Goal: Task Accomplishment & Management: Complete application form

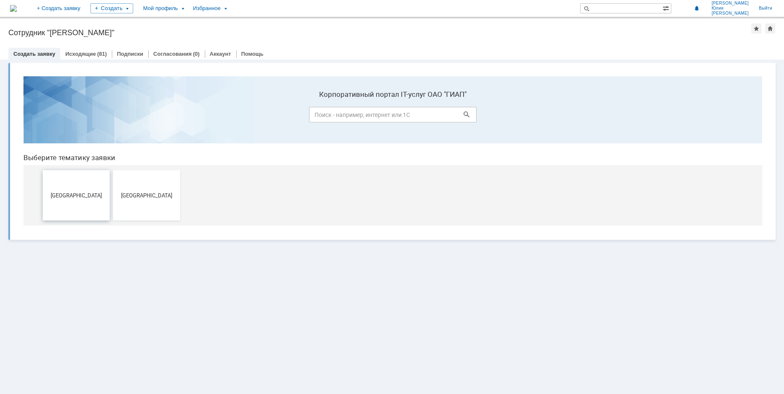
drag, startPoint x: 87, startPoint y: 192, endPoint x: 104, endPoint y: 262, distance: 72.7
click at [87, 192] on span "[GEOGRAPHIC_DATA]" at bounding box center [76, 195] width 62 height 6
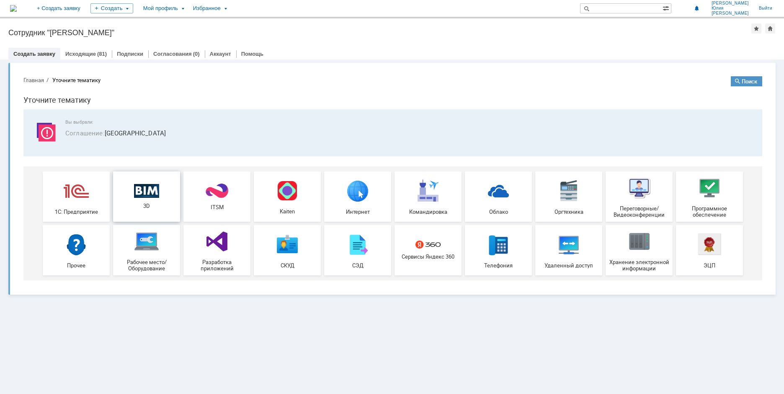
click at [157, 198] on div "3D" at bounding box center [147, 196] width 62 height 26
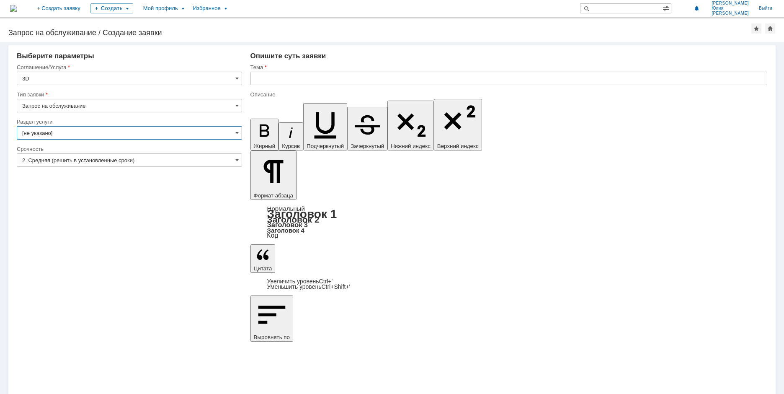
click at [232, 133] on input "[не указано]" at bounding box center [129, 132] width 225 height 13
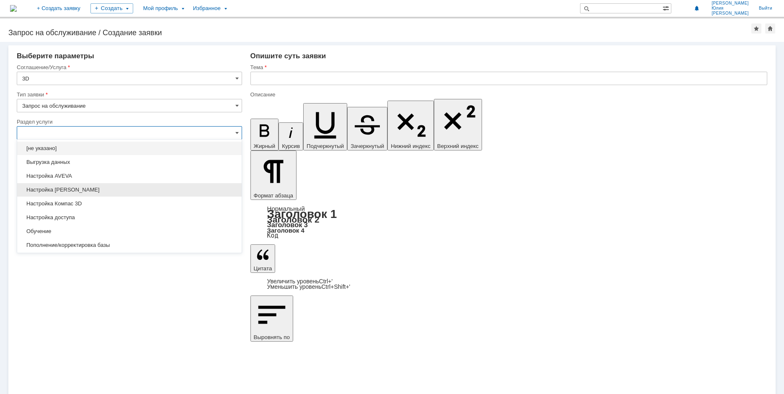
click at [97, 192] on span "Настройка [PERSON_NAME]" at bounding box center [129, 189] width 214 height 7
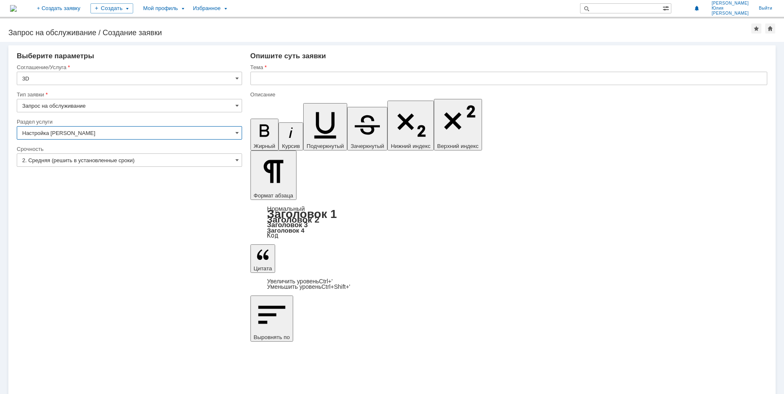
type input "Настройка [PERSON_NAME]"
click at [167, 160] on input "2. Средняя (решить в установленные сроки)" at bounding box center [129, 159] width 225 height 13
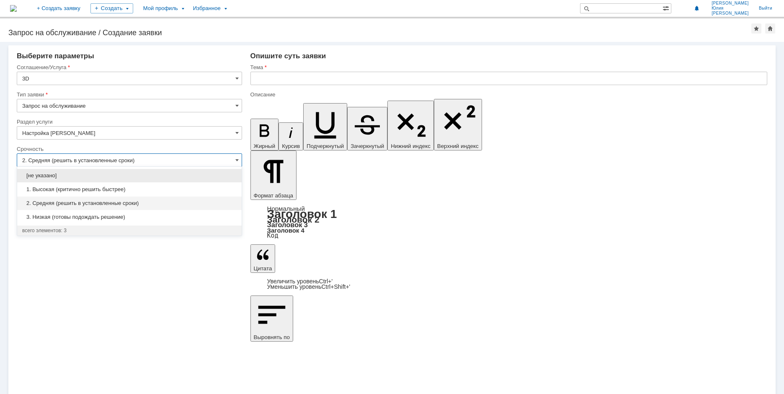
drag, startPoint x: 129, startPoint y: 186, endPoint x: 148, endPoint y: 173, distance: 23.2
click at [129, 186] on span "1. Высокая (критично решить быстрее)" at bounding box center [129, 189] width 214 height 7
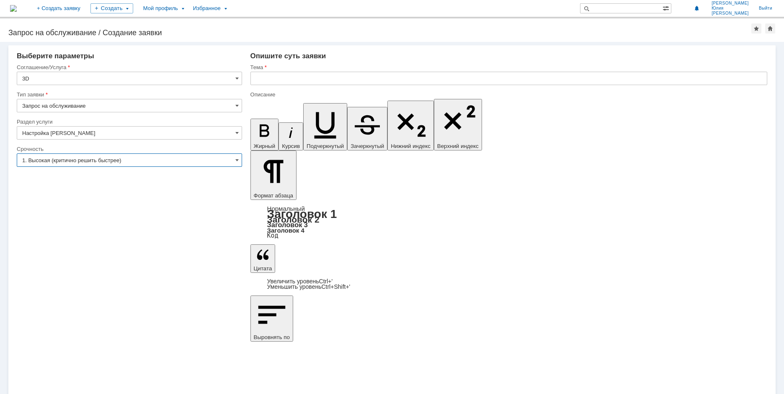
type input "1. Высокая (критично решить быстрее)"
click at [261, 76] on input "text" at bounding box center [508, 78] width 517 height 13
click at [257, 79] on input "text" at bounding box center [508, 78] width 517 height 13
paste input "Настройка [PERSON_NAME]"
drag, startPoint x: 284, startPoint y: 79, endPoint x: 205, endPoint y: 80, distance: 79.5
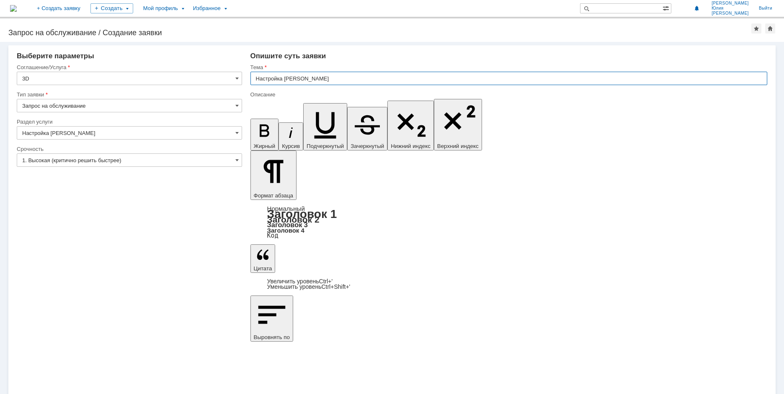
type input "[PERSON_NAME]"
drag, startPoint x: 279, startPoint y: 77, endPoint x: 234, endPoint y: 81, distance: 45.0
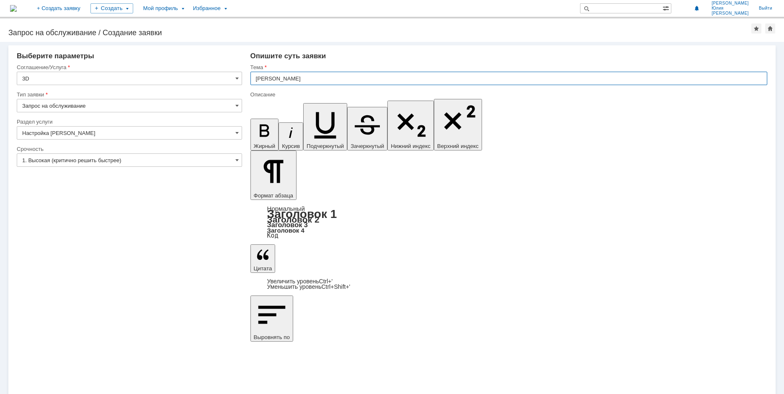
drag, startPoint x: 286, startPoint y: 78, endPoint x: 246, endPoint y: 80, distance: 39.8
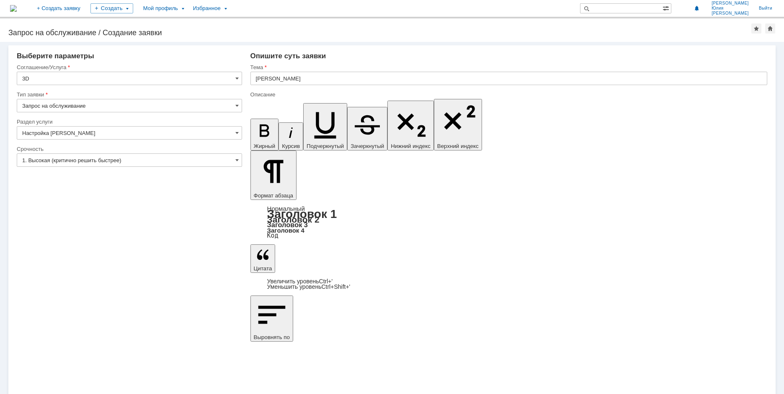
drag, startPoint x: 324, startPoint y: 2963, endPoint x: 276, endPoint y: 2963, distance: 47.7
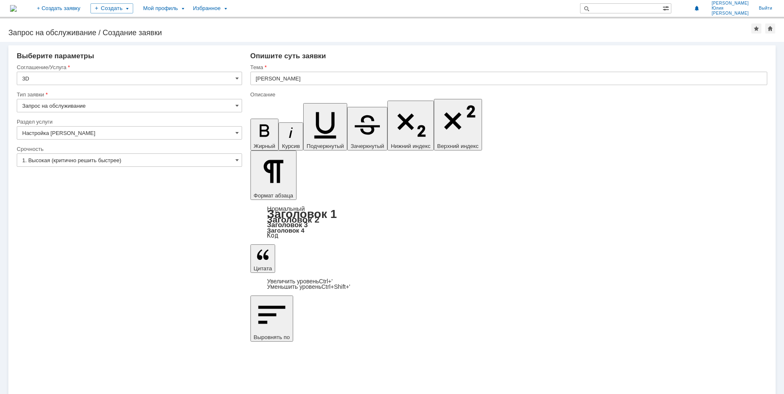
click at [377, 266] on div "Внимание! Выберите параметры Соглашение/Услуга 3D Тип заявки Запрос на обслужив…" at bounding box center [392, 218] width 784 height 352
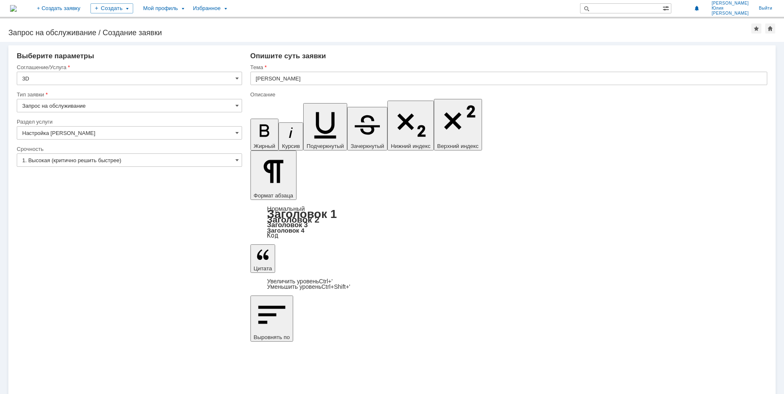
drag, startPoint x: 495, startPoint y: 312, endPoint x: 507, endPoint y: 313, distance: 12.6
click at [507, 313] on div "Внимание! Выберите параметры Соглашение/Услуга 3D Тип заявки Запрос на обслужив…" at bounding box center [392, 218] width 784 height 352
click at [286, 77] on input "[PERSON_NAME]" at bounding box center [508, 78] width 517 height 13
click at [287, 77] on input "[PERSON_NAME]" at bounding box center [508, 78] width 517 height 13
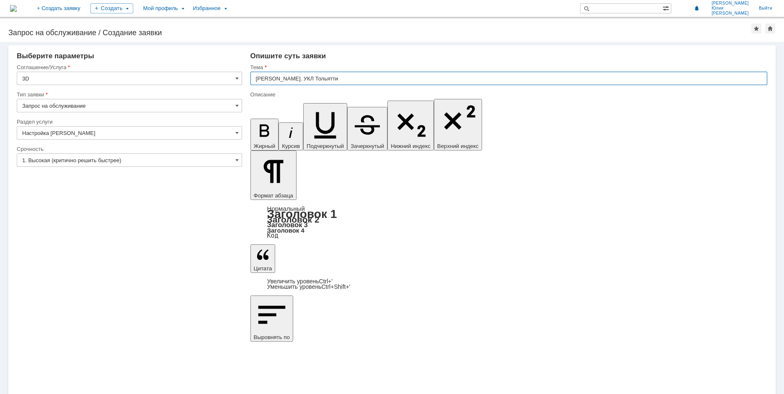
type input "[PERSON_NAME]. УКЛ Тольятти"
drag, startPoint x: 557, startPoint y: 2961, endPoint x: 522, endPoint y: 2961, distance: 34.7
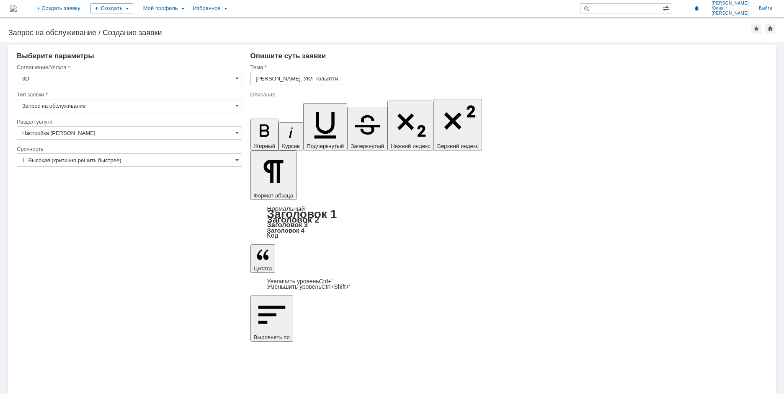
drag, startPoint x: 578, startPoint y: 2961, endPoint x: 523, endPoint y: 2961, distance: 54.4
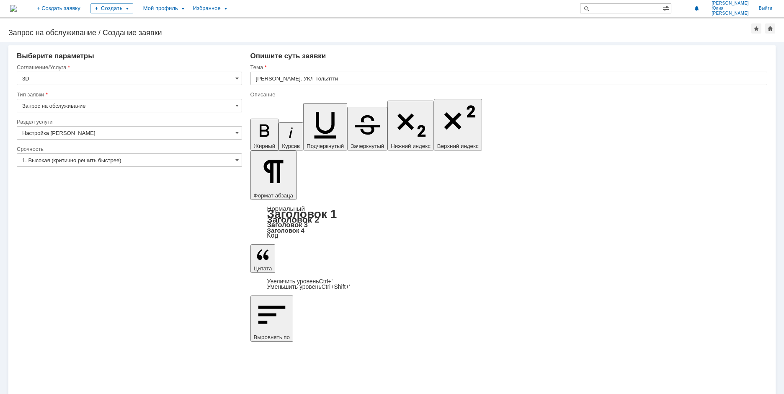
drag, startPoint x: 556, startPoint y: 2961, endPoint x: 522, endPoint y: 2963, distance: 34.0
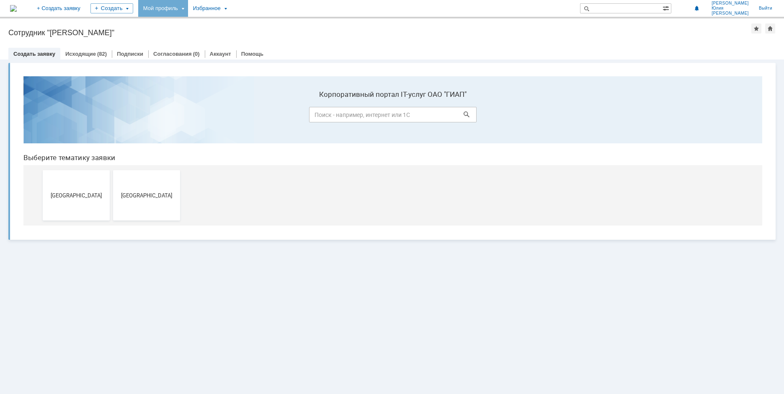
click at [188, 7] on div "Мой профиль" at bounding box center [163, 8] width 50 height 17
click at [17, 9] on img at bounding box center [13, 8] width 7 height 7
click at [188, 9] on div "Мой профиль" at bounding box center [163, 8] width 50 height 17
click at [289, 36] on div "Сотрудник "Терина Юлия Евгеньевна"" at bounding box center [379, 32] width 743 height 8
click at [231, 10] on div "Избранное" at bounding box center [209, 8] width 43 height 17
